Goal: Transaction & Acquisition: Book appointment/travel/reservation

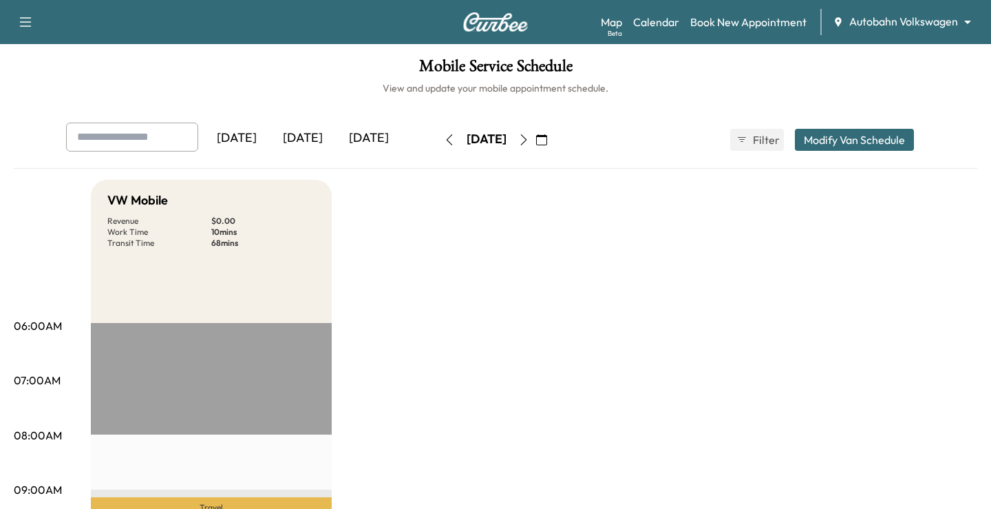
click at [861, 20] on body "Support Log Out Map Beta Calendar Book New Appointment Autobahn Volkswagen ****…" at bounding box center [495, 254] width 991 height 509
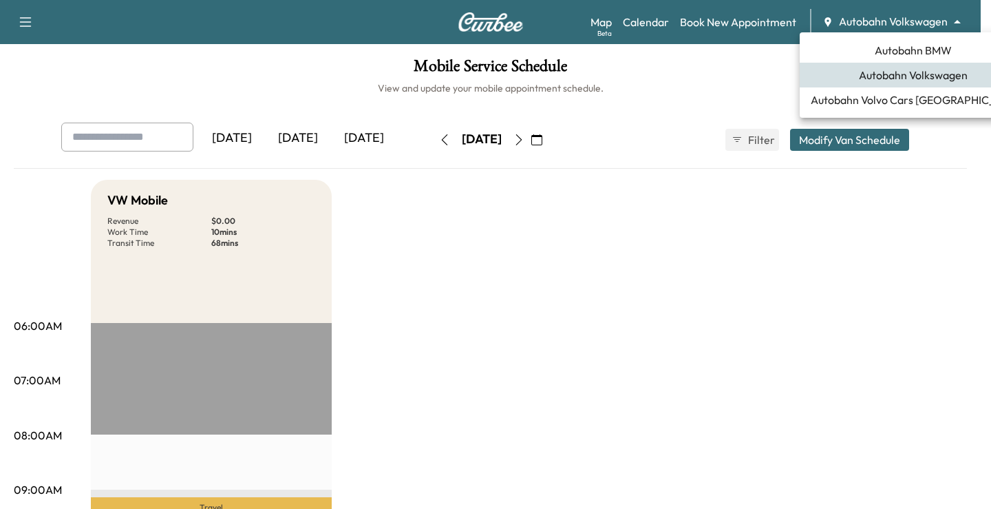
click at [894, 45] on span "Autobahn BMW" at bounding box center [913, 50] width 77 height 17
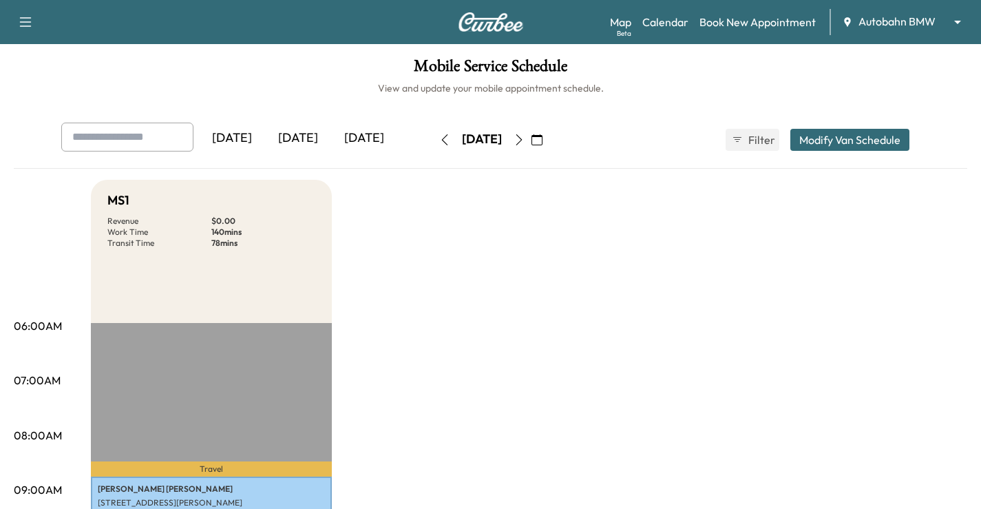
click at [723, 34] on div "Map Beta Calendar Book New Appointment Autobahn BMW ******** ​" at bounding box center [790, 22] width 360 height 26
click at [728, 28] on link "Book New Appointment" at bounding box center [757, 22] width 116 height 17
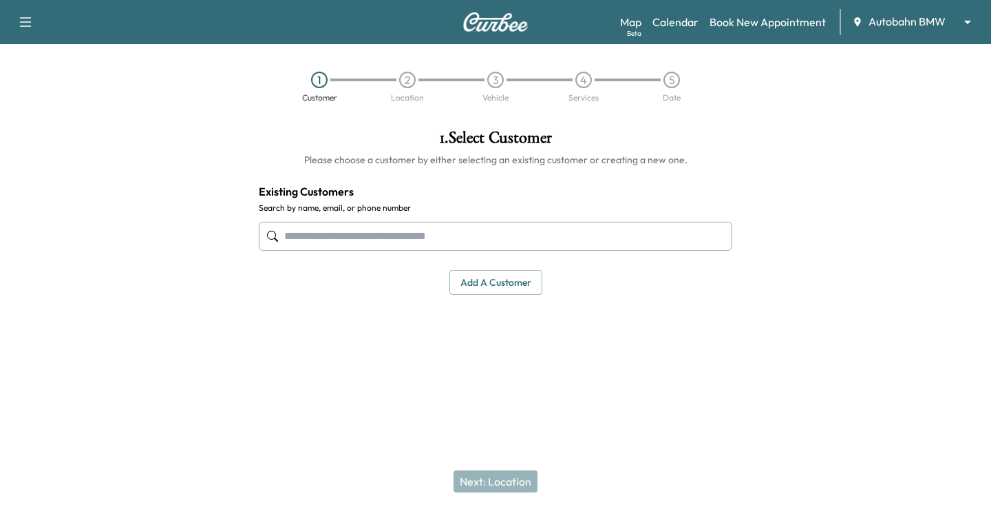
drag, startPoint x: 344, startPoint y: 251, endPoint x: 335, endPoint y: 217, distance: 35.6
drag, startPoint x: 335, startPoint y: 217, endPoint x: 310, endPoint y: 235, distance: 31.5
paste input "**********"
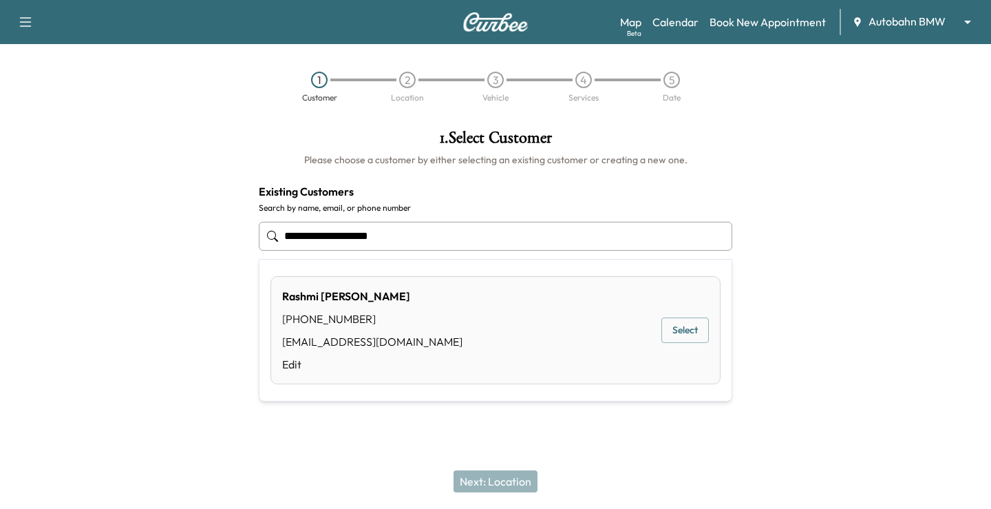
click at [688, 325] on button "Select" at bounding box center [686, 329] width 48 height 25
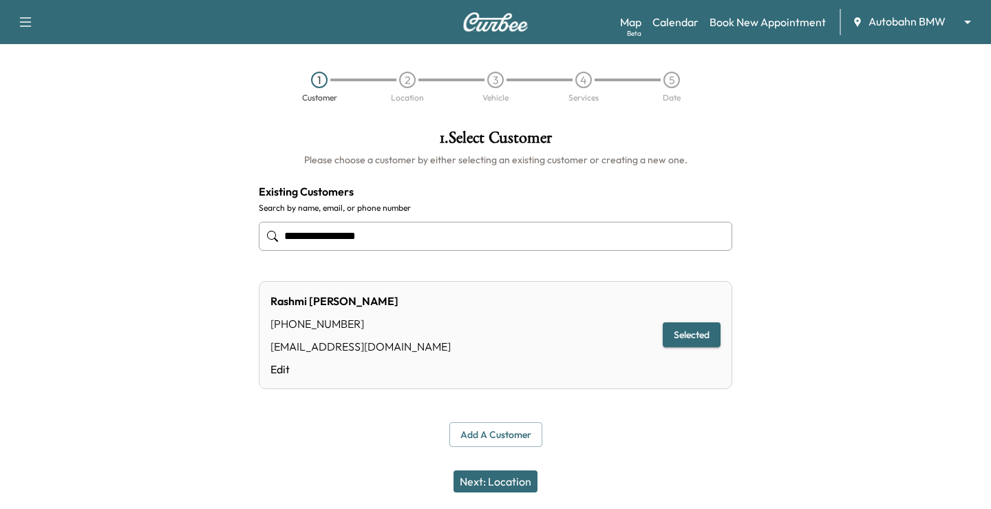
type input "**********"
click at [483, 481] on button "Next: Location" at bounding box center [496, 481] width 84 height 22
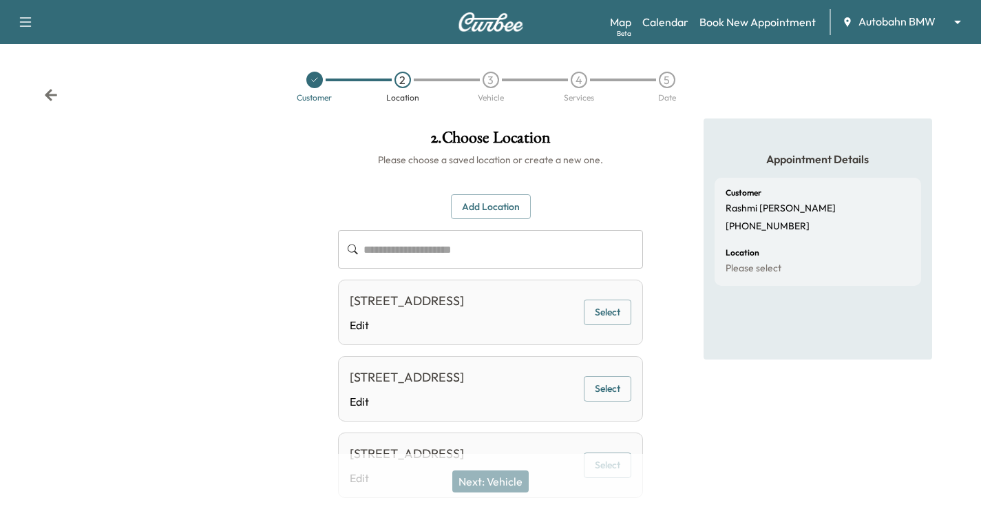
click at [610, 317] on button "Select" at bounding box center [608, 311] width 48 height 25
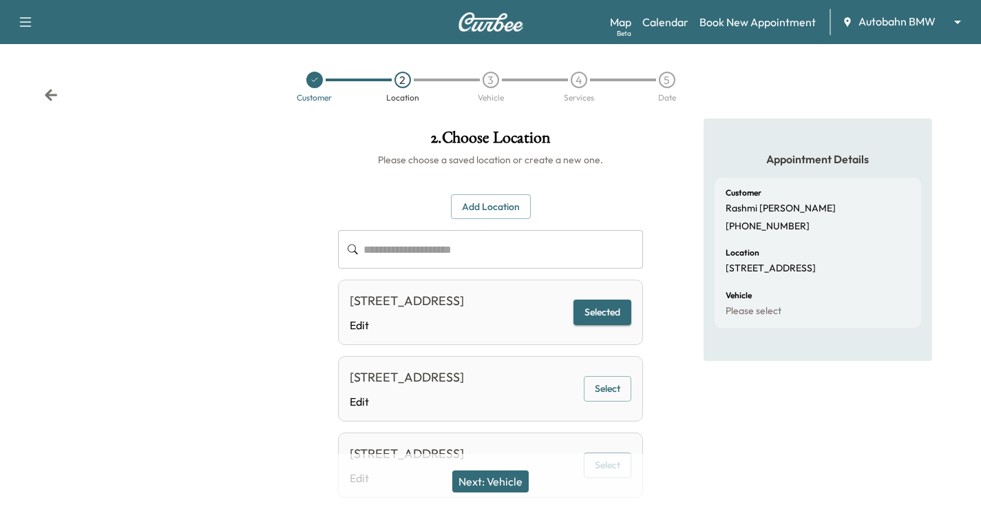
click at [491, 474] on button "Next: Vehicle" at bounding box center [490, 481] width 76 height 22
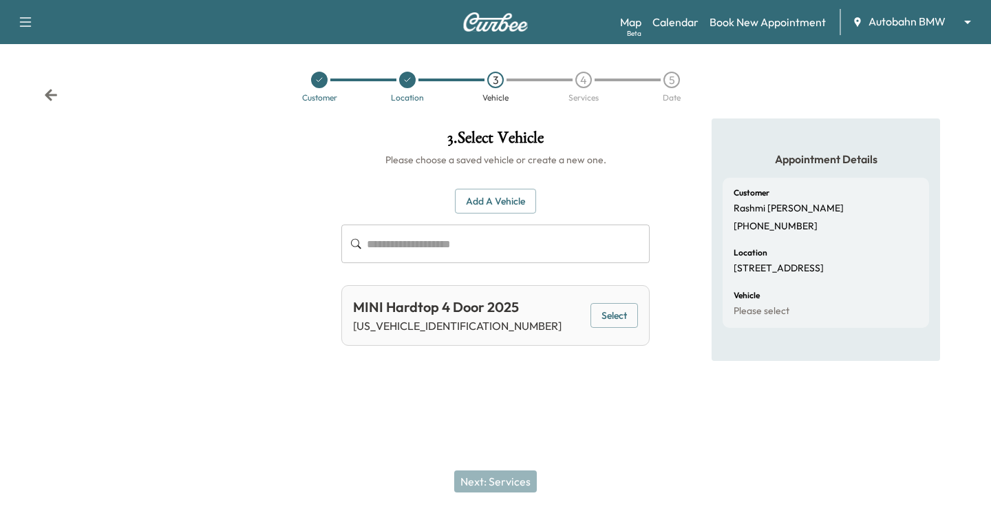
click at [629, 304] on button "Select" at bounding box center [615, 315] width 48 height 25
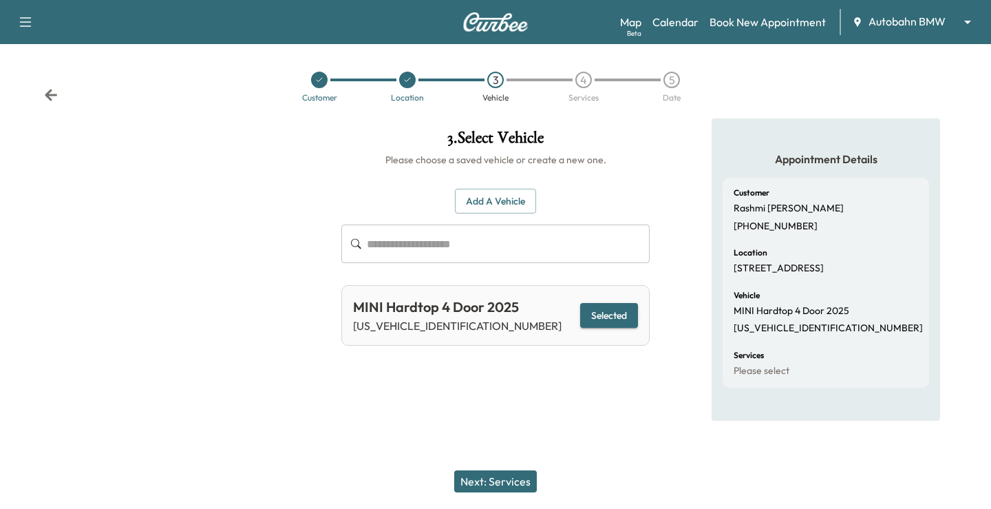
click at [496, 488] on button "Next: Services" at bounding box center [495, 481] width 83 height 22
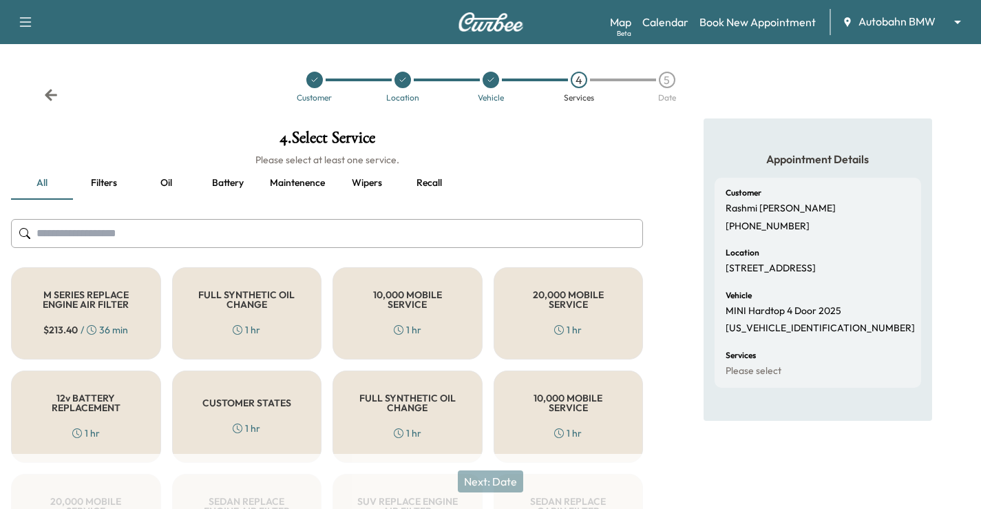
click at [56, 93] on icon at bounding box center [51, 95] width 14 height 14
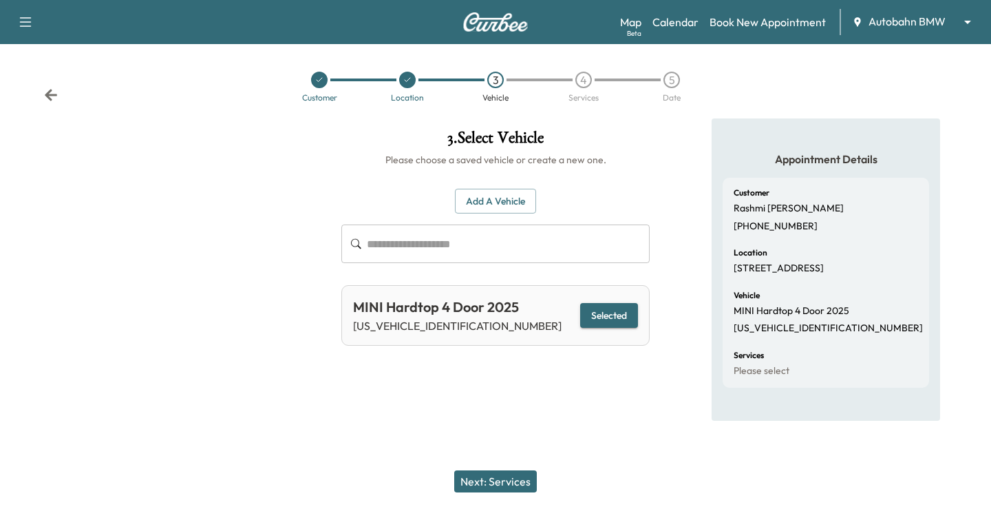
click at [59, 94] on div "Customer Location 3 Vehicle 4 Services 5 Date" at bounding box center [495, 86] width 991 height 63
click at [54, 96] on icon at bounding box center [51, 95] width 12 height 12
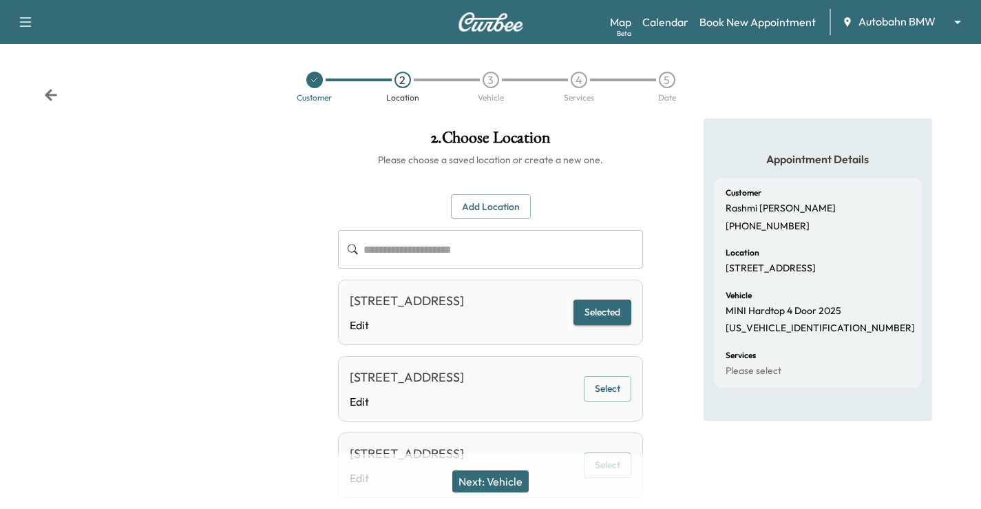
click at [604, 320] on button "Selected" at bounding box center [602, 311] width 58 height 25
click at [509, 204] on button "Add Location" at bounding box center [491, 206] width 80 height 25
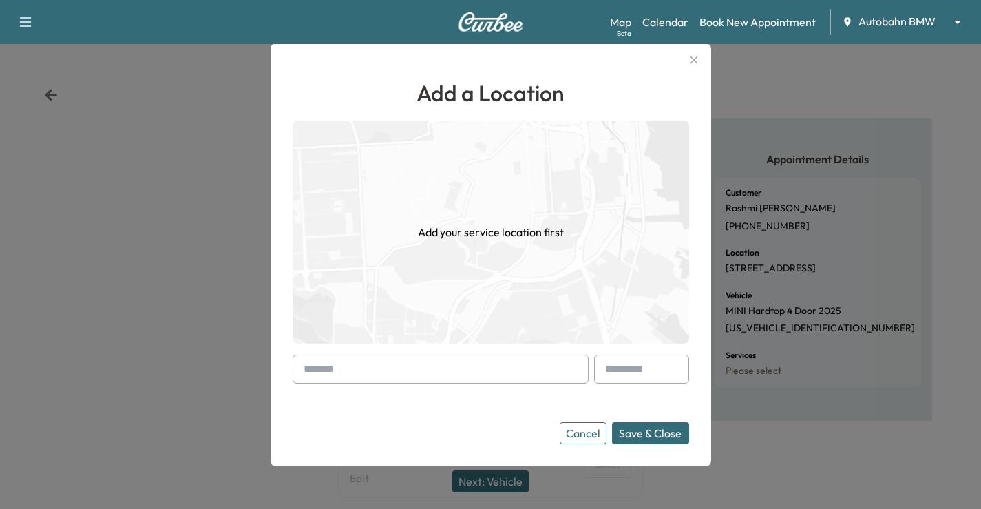
click at [359, 372] on input "text" at bounding box center [441, 369] width 296 height 29
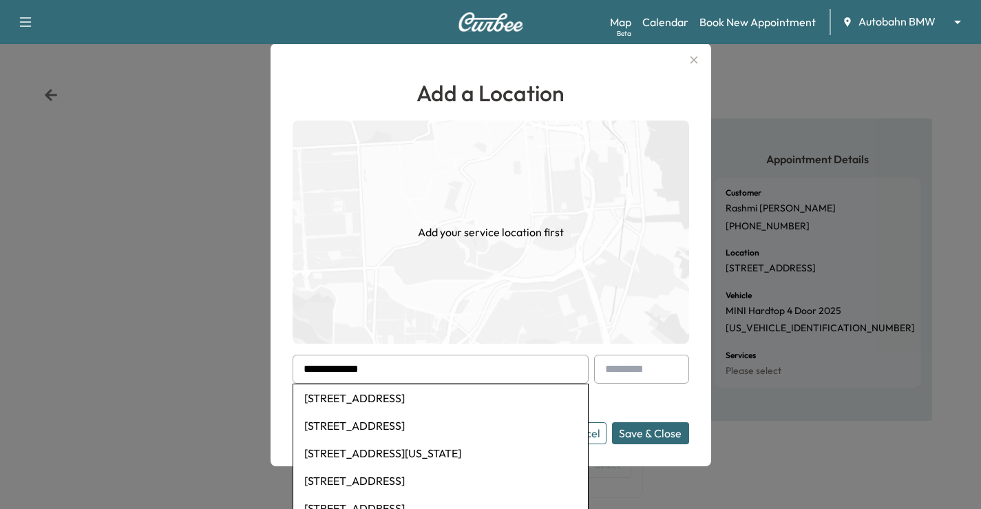
click at [447, 395] on li "[STREET_ADDRESS]" at bounding box center [440, 398] width 295 height 28
type input "**********"
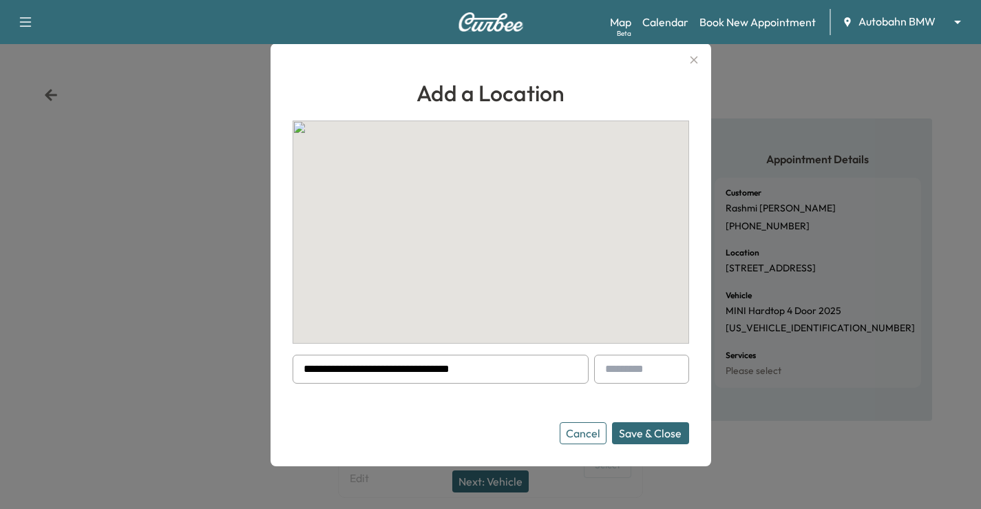
click at [655, 370] on input "text" at bounding box center [641, 369] width 95 height 29
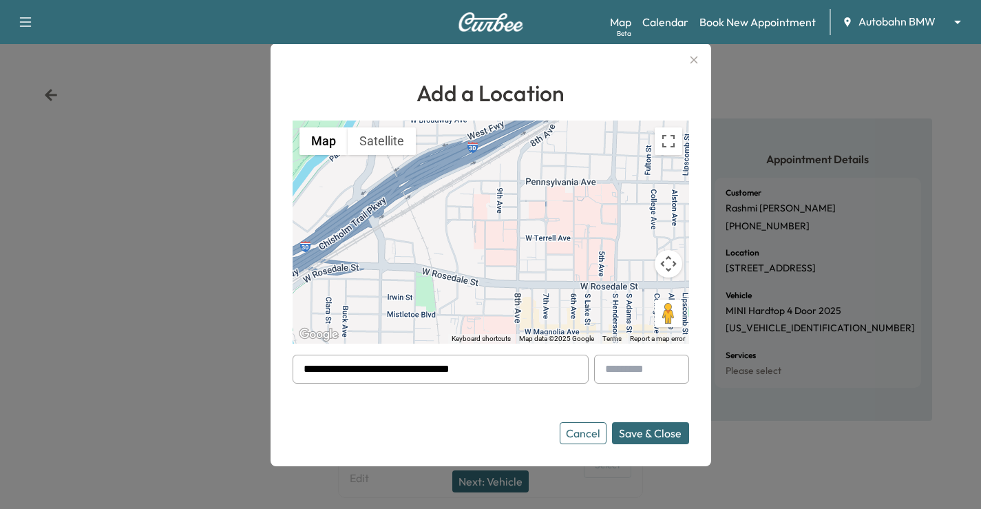
type input "*"
click at [656, 430] on button "Save & Close" at bounding box center [650, 433] width 77 height 22
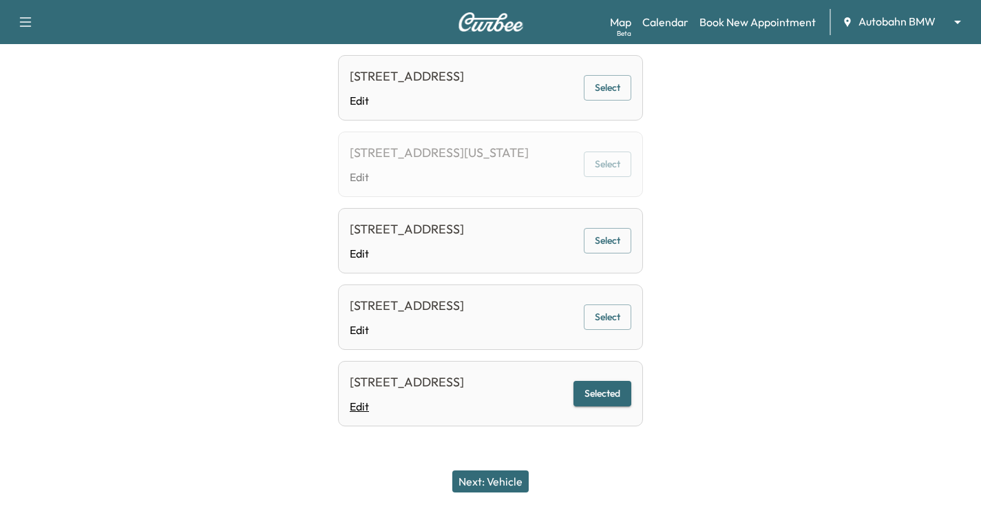
scroll to position [512, 0]
drag, startPoint x: 505, startPoint y: 480, endPoint x: 562, endPoint y: 442, distance: 68.5
click at [505, 480] on button "Next: Vehicle" at bounding box center [490, 481] width 76 height 22
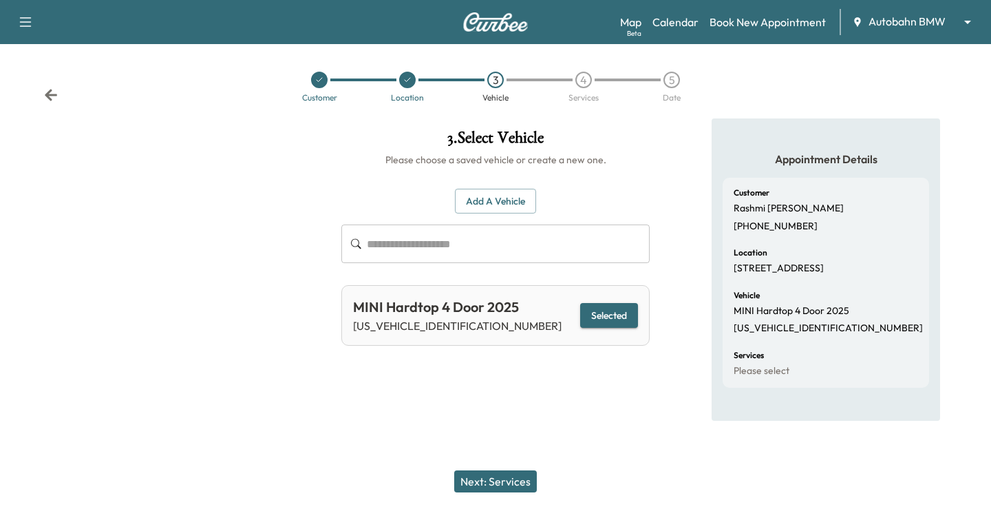
click at [513, 483] on button "Next: Services" at bounding box center [495, 481] width 83 height 22
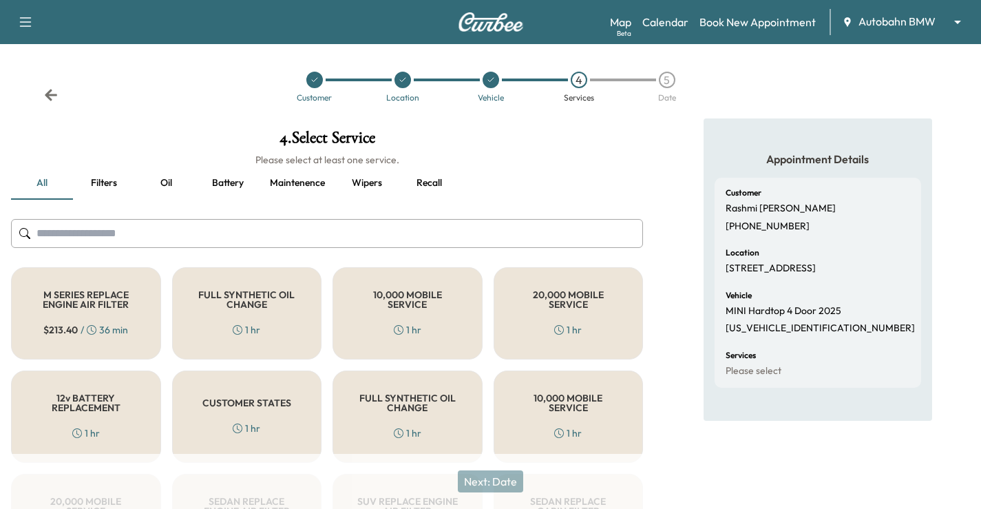
click at [286, 406] on h5 "CUSTOMER STATES" at bounding box center [246, 403] width 89 height 10
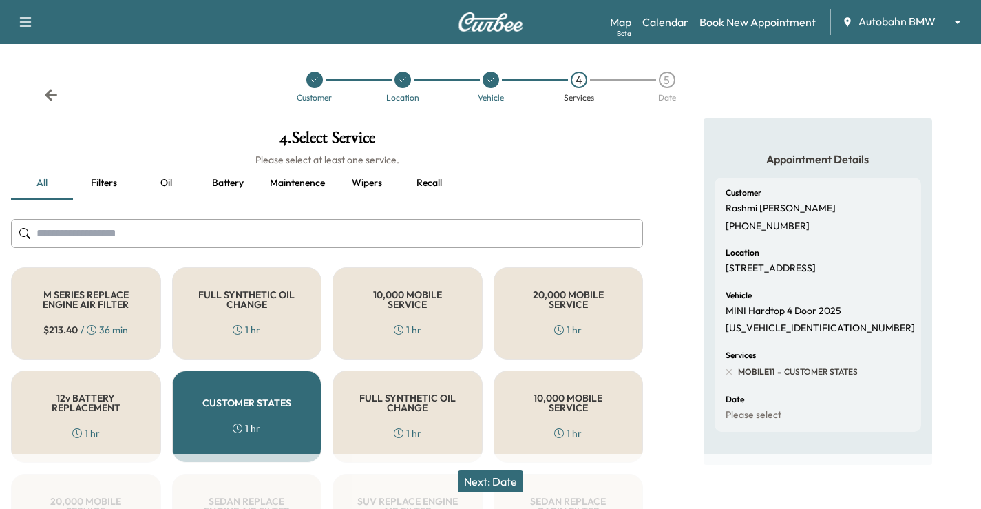
click at [498, 482] on button "Next: Date" at bounding box center [490, 481] width 65 height 22
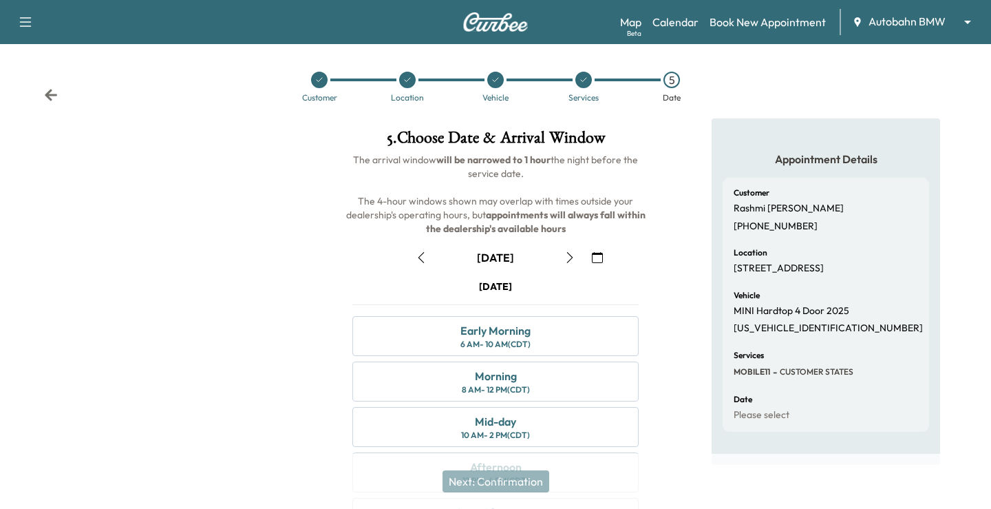
click at [594, 255] on icon "button" at bounding box center [597, 257] width 11 height 11
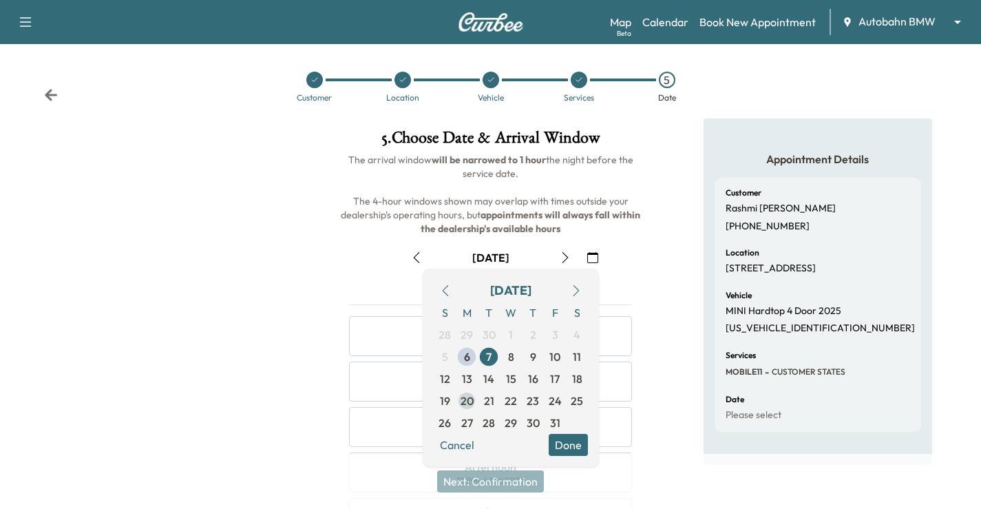
click at [472, 399] on span "20" at bounding box center [467, 400] width 13 height 17
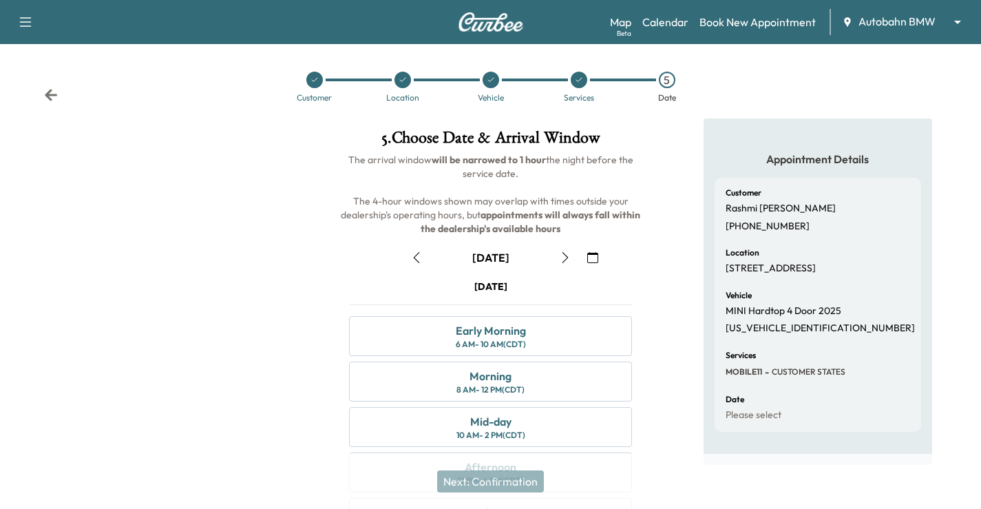
scroll to position [69, 0]
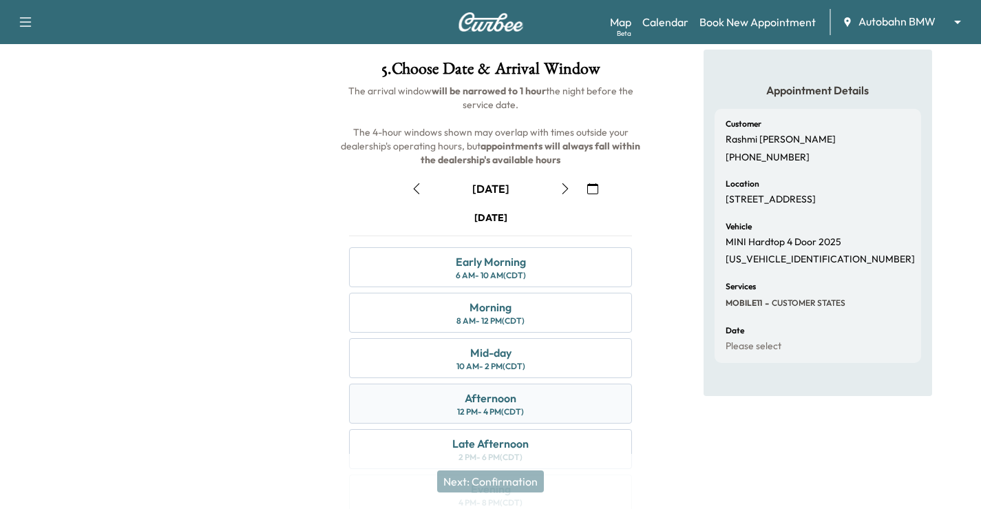
click at [556, 400] on div "Afternoon 12 PM - 4 PM (CDT)" at bounding box center [490, 403] width 283 height 40
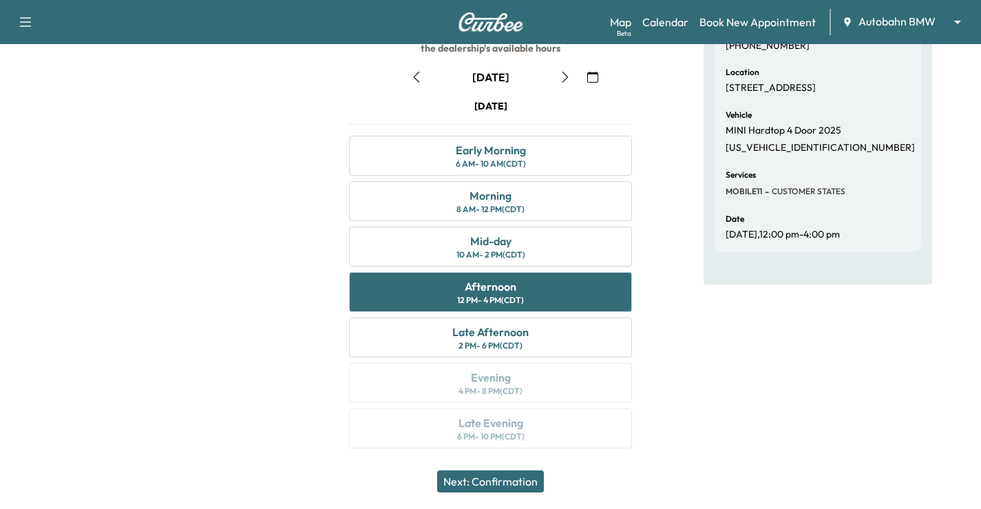
drag, startPoint x: 518, startPoint y: 479, endPoint x: 554, endPoint y: 456, distance: 43.0
click at [518, 479] on button "Next: Confirmation" at bounding box center [490, 481] width 107 height 22
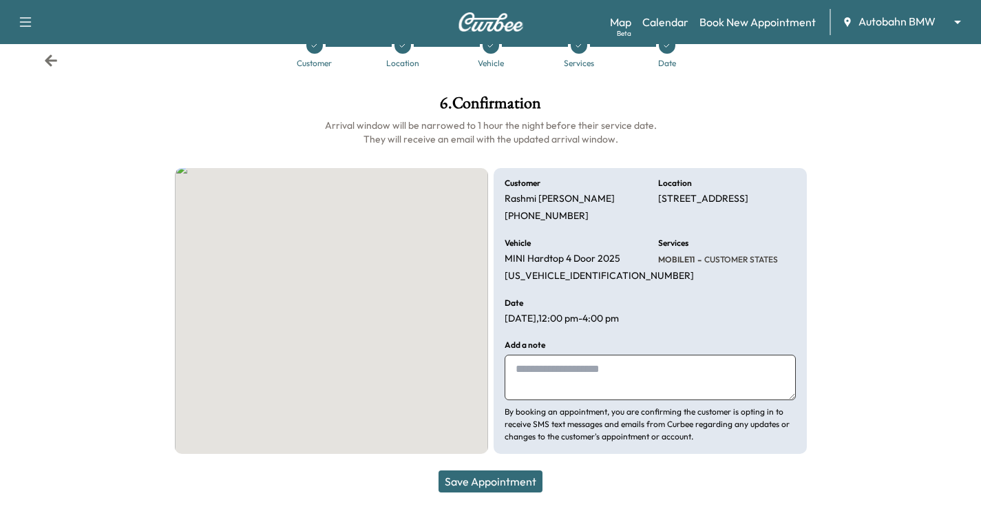
scroll to position [47, 0]
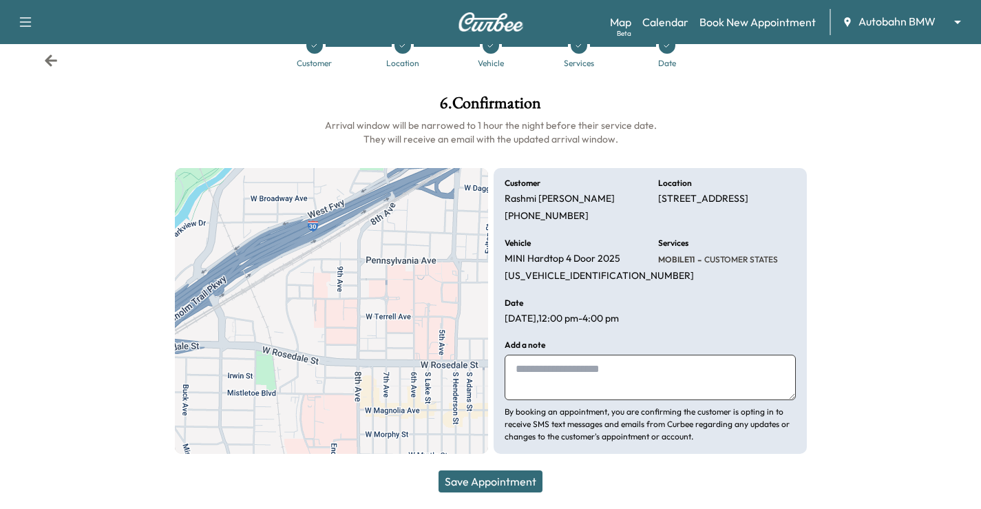
click at [578, 363] on textarea at bounding box center [650, 377] width 291 height 45
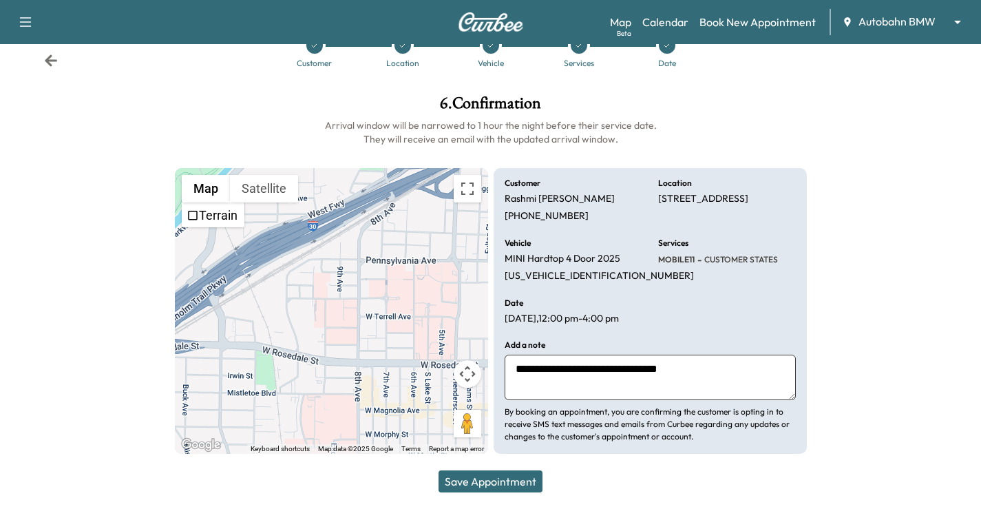
type textarea "**********"
click at [488, 478] on button "Save Appointment" at bounding box center [491, 481] width 104 height 22
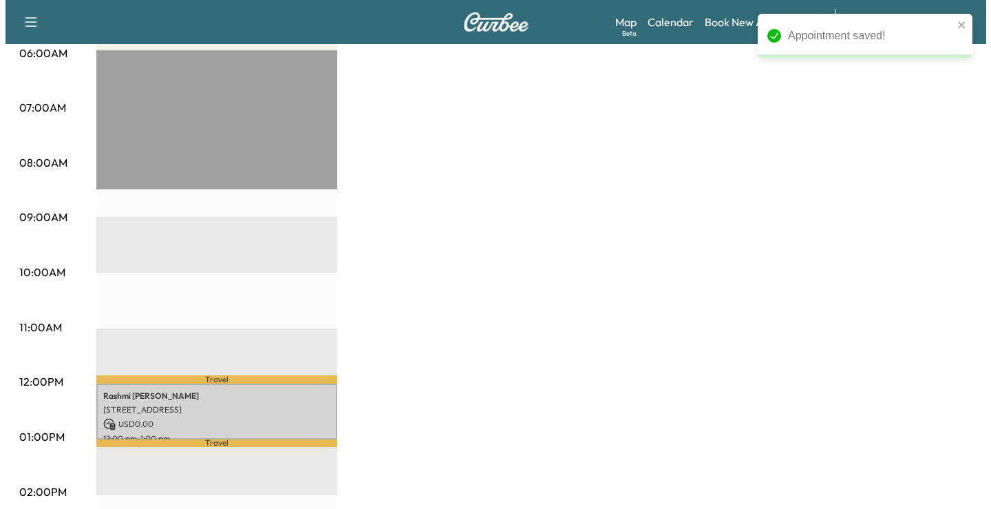
scroll to position [275, 0]
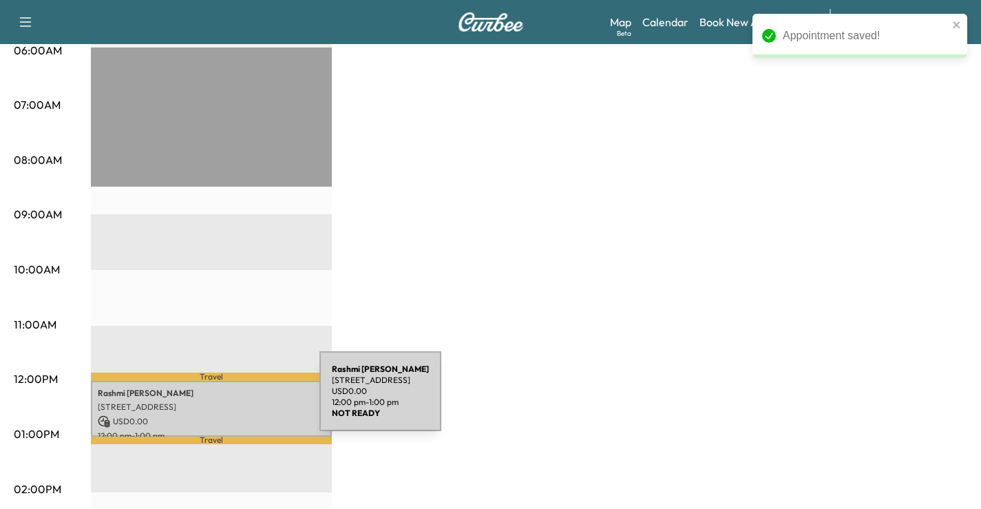
click at [211, 403] on p "[STREET_ADDRESS]" at bounding box center [211, 406] width 227 height 11
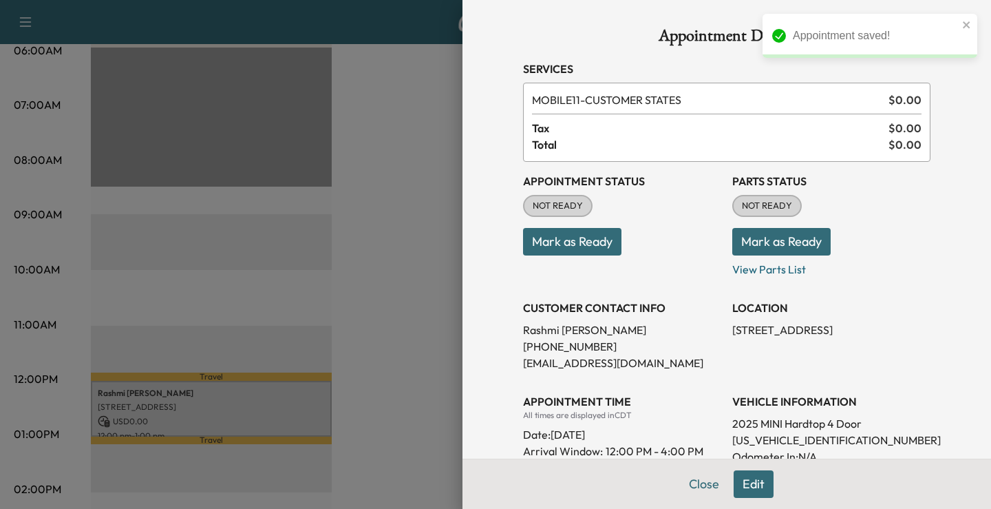
click at [569, 233] on button "Mark as Ready" at bounding box center [572, 242] width 98 height 28
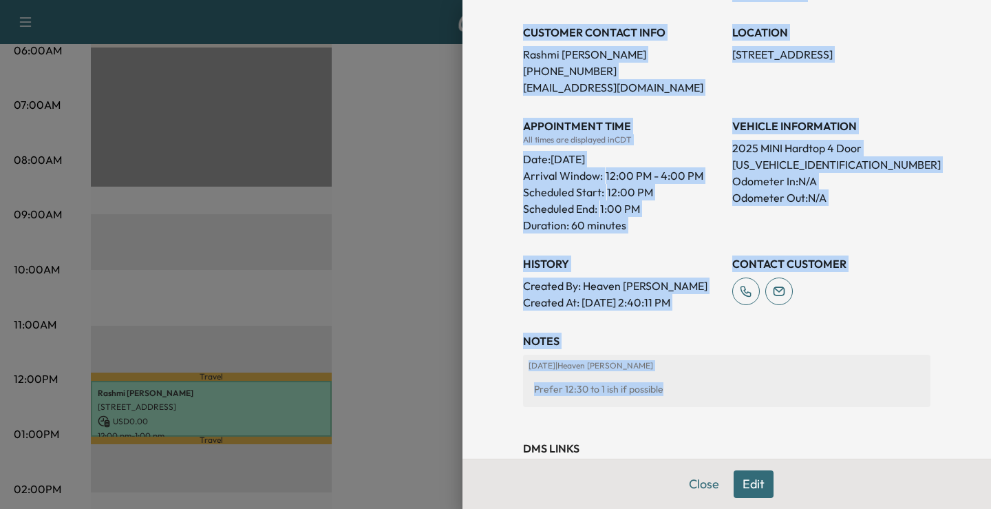
scroll to position [326, 0]
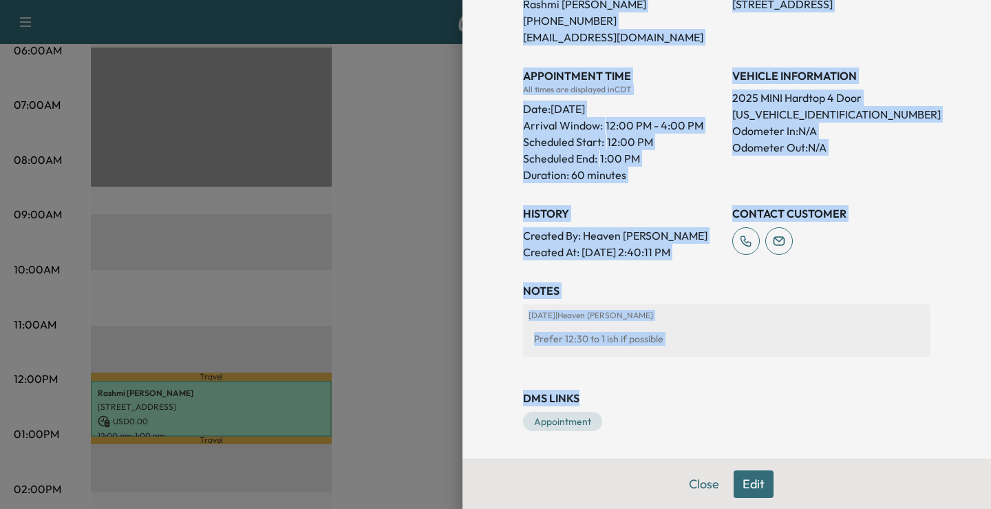
drag, startPoint x: 516, startPoint y: 61, endPoint x: 885, endPoint y: 406, distance: 505.6
click at [886, 405] on div "Appointment Details Services MOBILE11 - CUSTOMER STATES $ 0.00 Tax $ 0.00 Total…" at bounding box center [727, 66] width 441 height 784
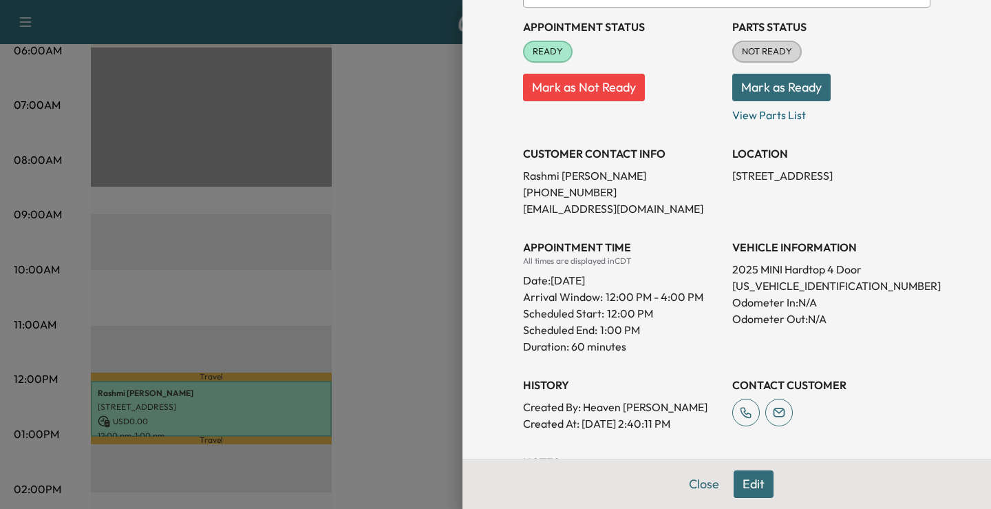
scroll to position [0, 0]
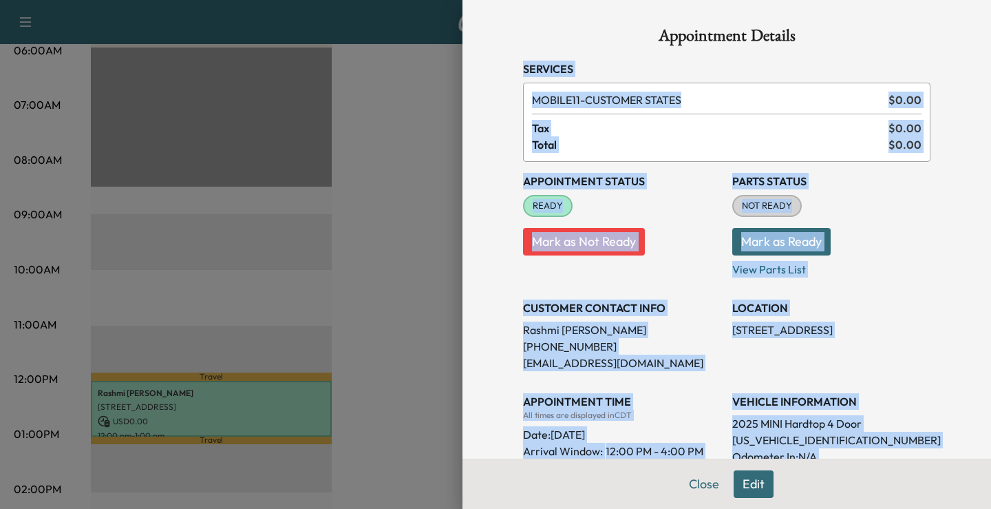
drag, startPoint x: 727, startPoint y: 410, endPoint x: 532, endPoint y: 57, distance: 403.3
click at [463, 59] on div "Appointment Details Services MOBILE11 - CUSTOMER STATES $ 0.00 Tax $ 0.00 Total…" at bounding box center [727, 254] width 529 height 509
copy div "Services MOBILE11 - CUSTOMER STATES $ 0.00 Tax $ 0.00 Total $ 0.00 Appointment …"
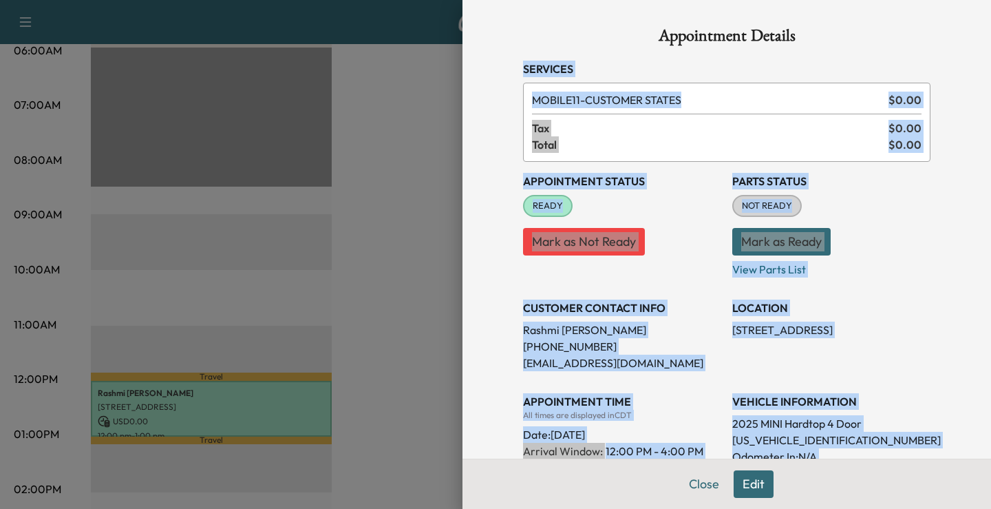
click at [683, 303] on h3 "CUSTOMER CONTACT INFO" at bounding box center [622, 307] width 198 height 17
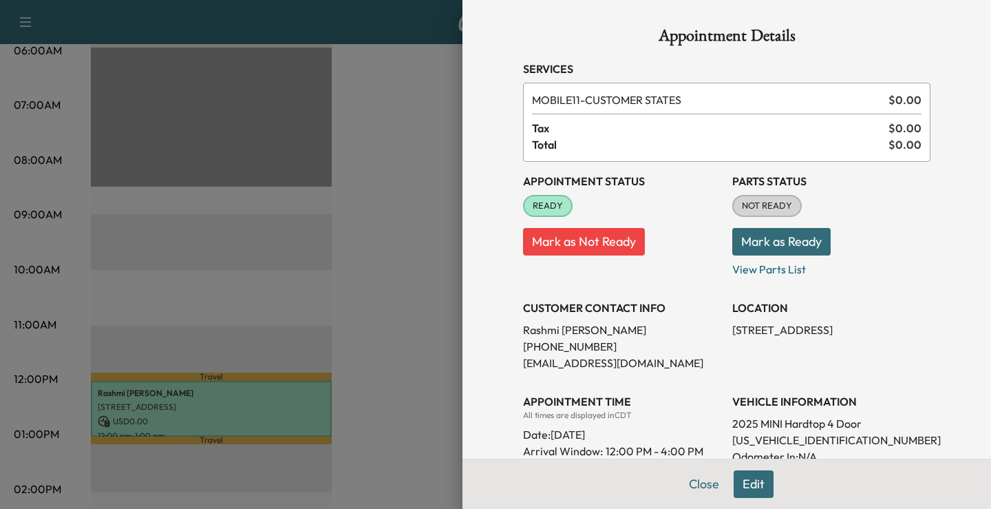
click at [407, 353] on div at bounding box center [495, 254] width 991 height 509
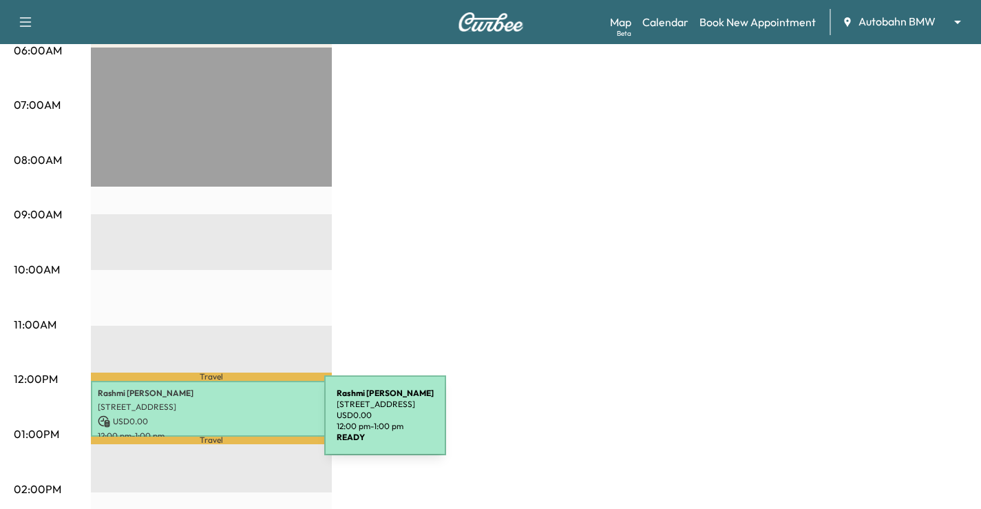
click at [220, 415] on p "USD 0.00" at bounding box center [211, 421] width 227 height 12
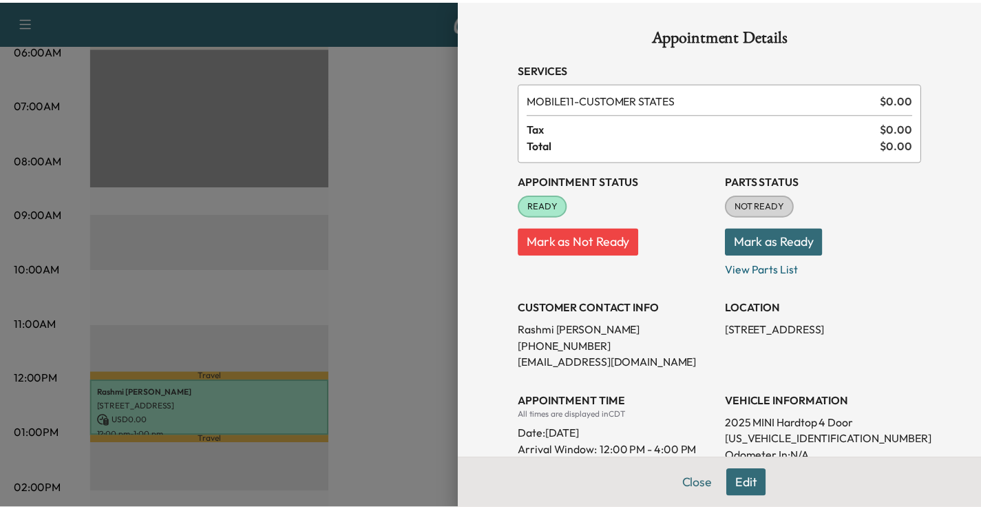
scroll to position [138, 0]
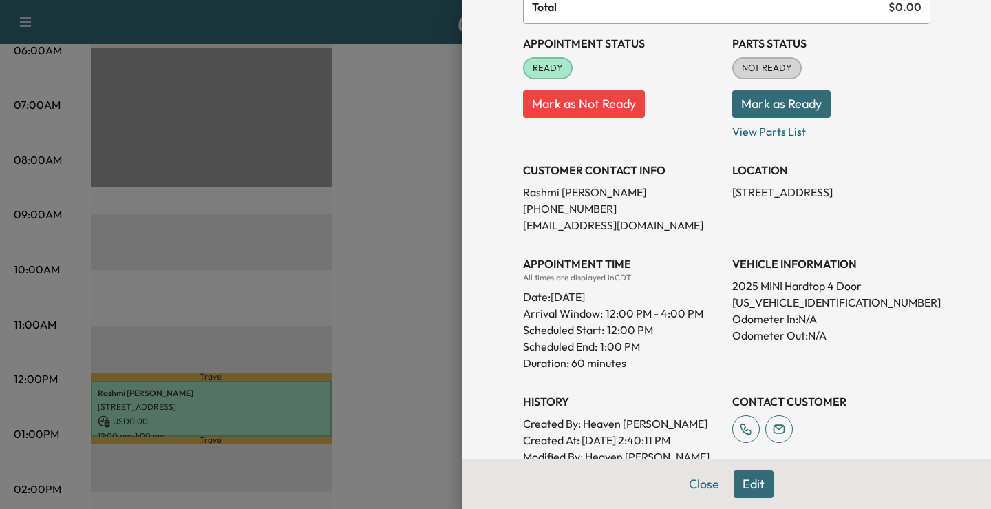
drag, startPoint x: 410, startPoint y: 324, endPoint x: 445, endPoint y: 260, distance: 72.1
click at [410, 324] on div at bounding box center [495, 254] width 991 height 509
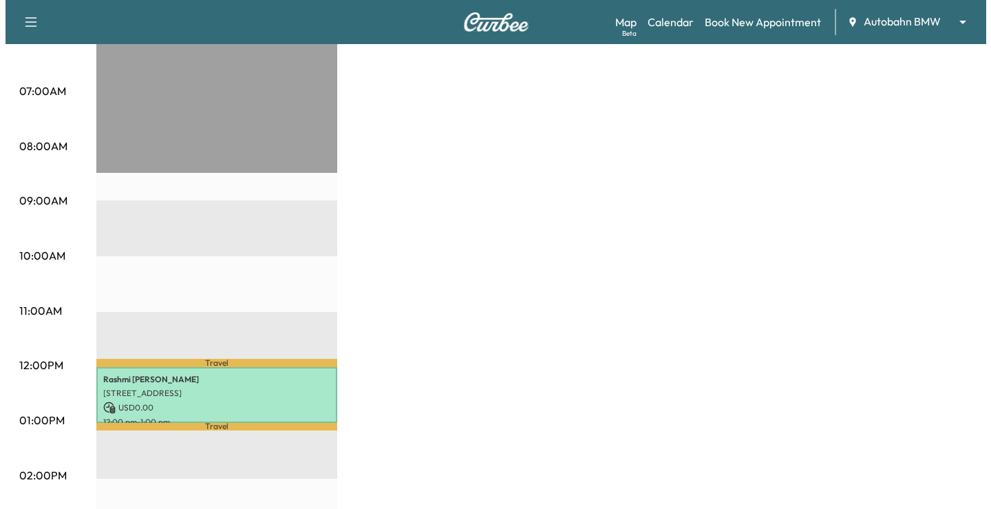
scroll to position [413, 0]
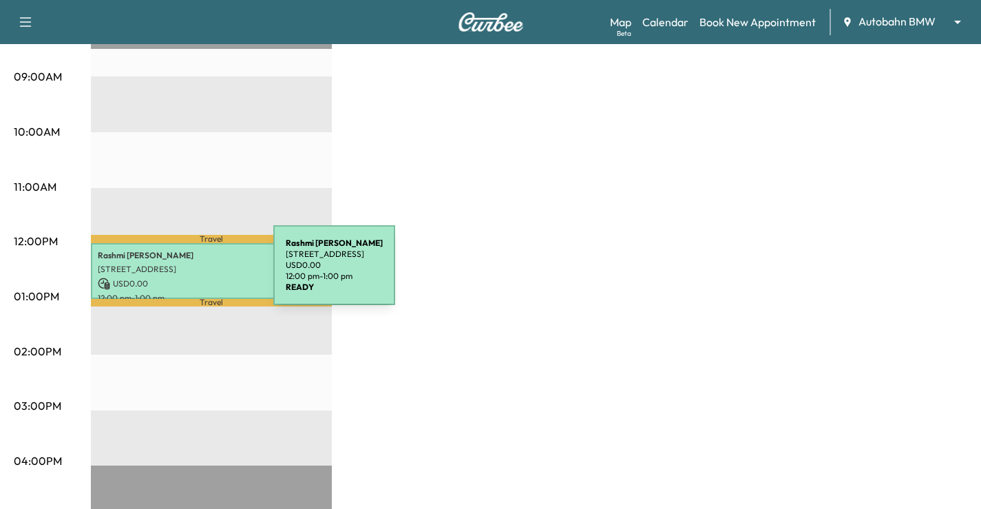
click at [170, 277] on p "USD 0.00" at bounding box center [211, 283] width 227 height 12
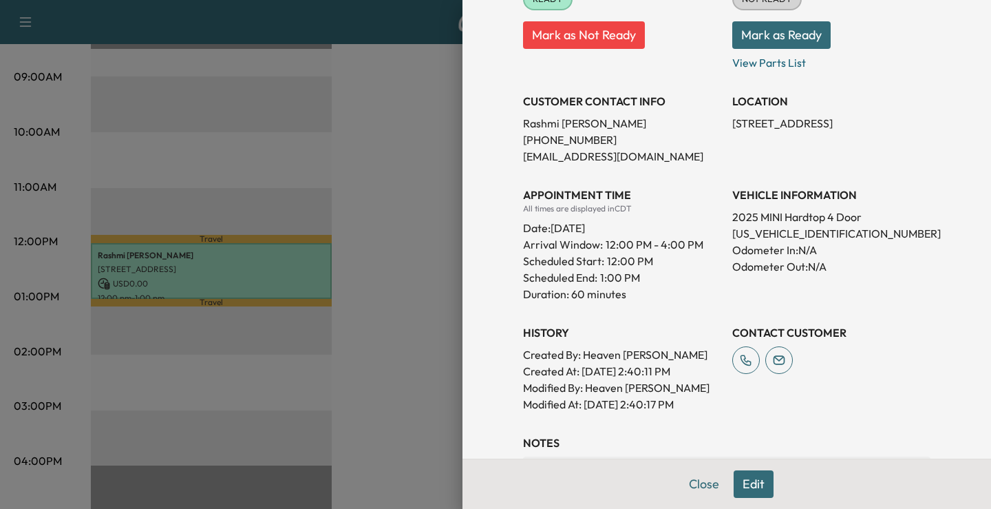
scroll to position [344, 0]
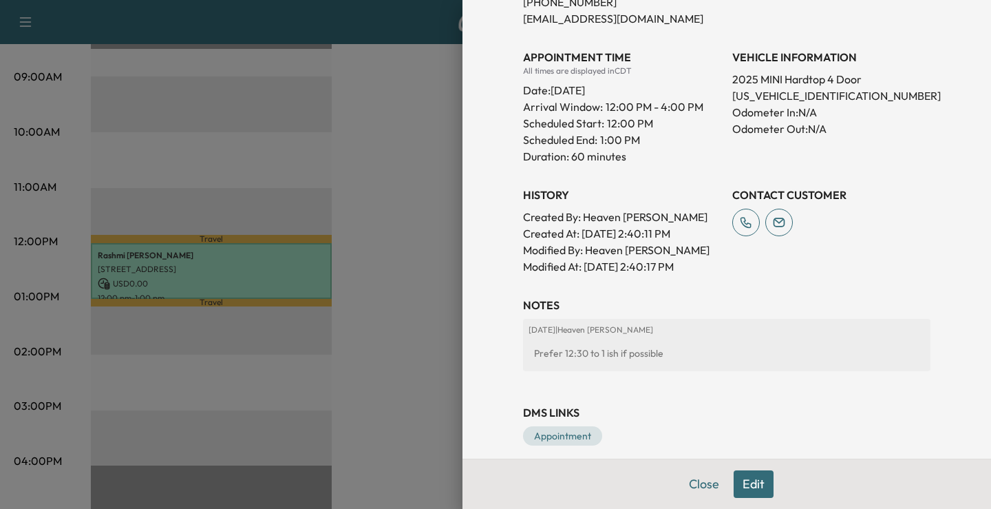
click at [739, 483] on button "Edit" at bounding box center [754, 484] width 40 height 28
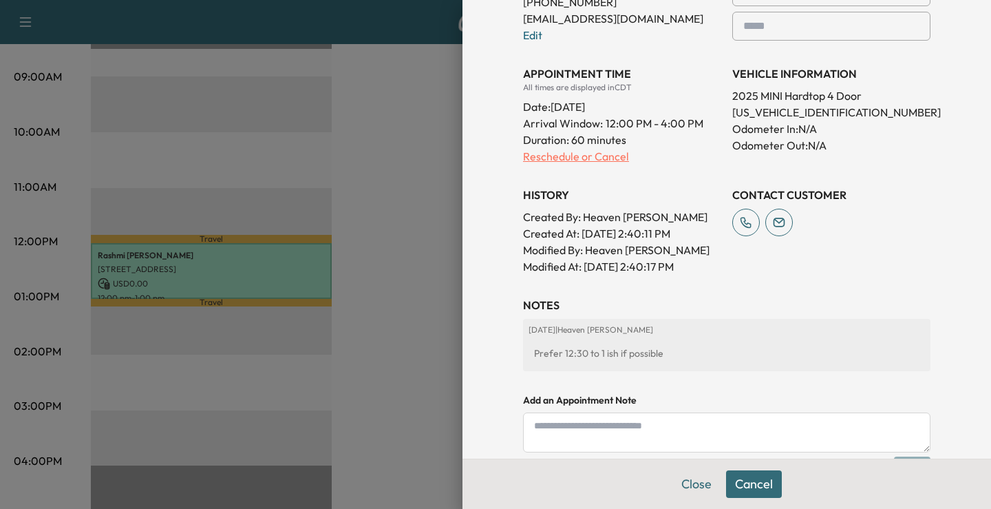
click at [582, 157] on p "Reschedule or Cancel" at bounding box center [622, 156] width 198 height 17
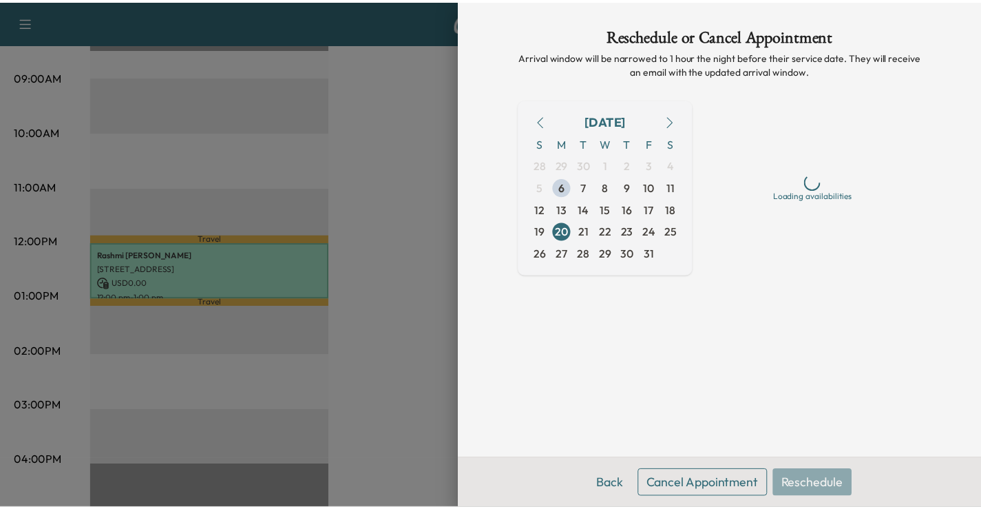
scroll to position [0, 0]
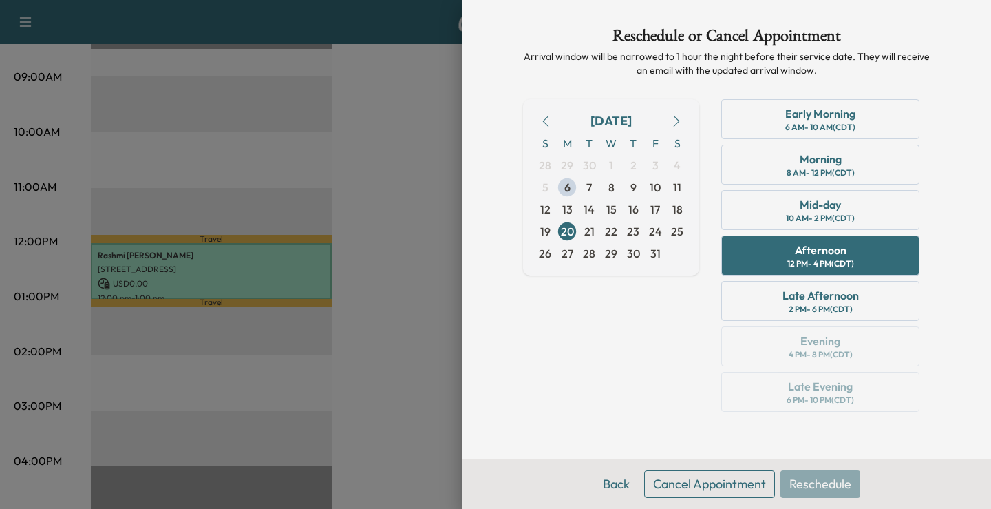
click at [690, 483] on button "Cancel Appointment" at bounding box center [709, 484] width 131 height 28
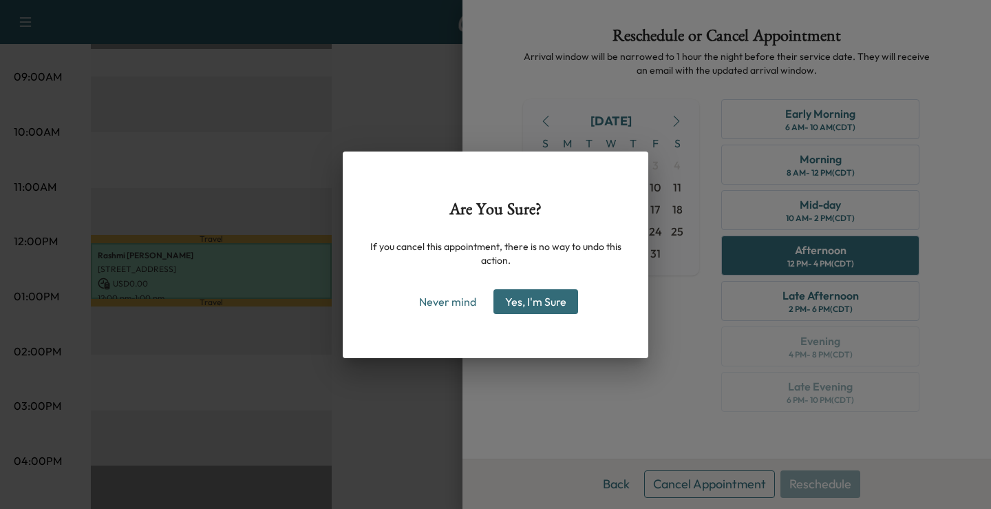
drag, startPoint x: 540, startPoint y: 299, endPoint x: 613, endPoint y: 198, distance: 124.8
click at [540, 299] on button "Yes, I'm Sure" at bounding box center [536, 301] width 85 height 25
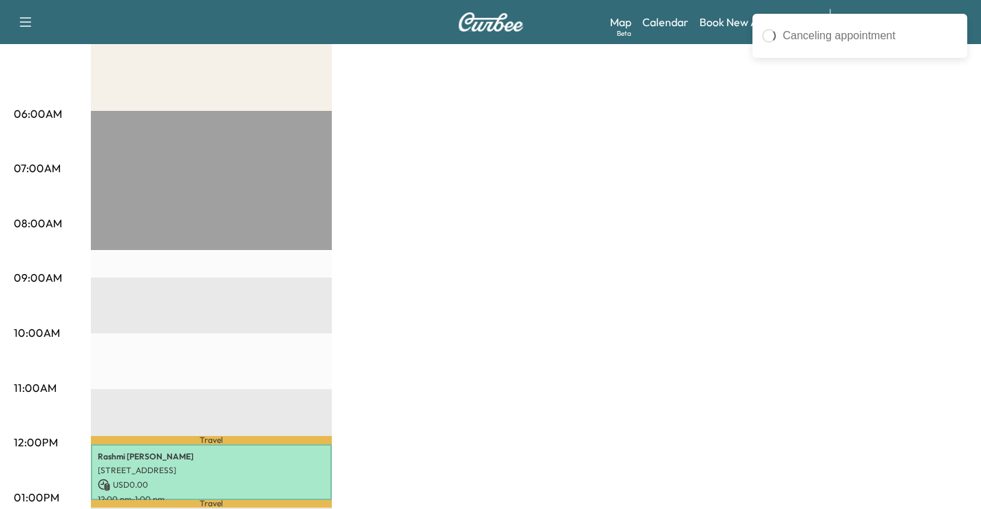
scroll to position [207, 0]
